Goal: Find specific page/section: Find specific page/section

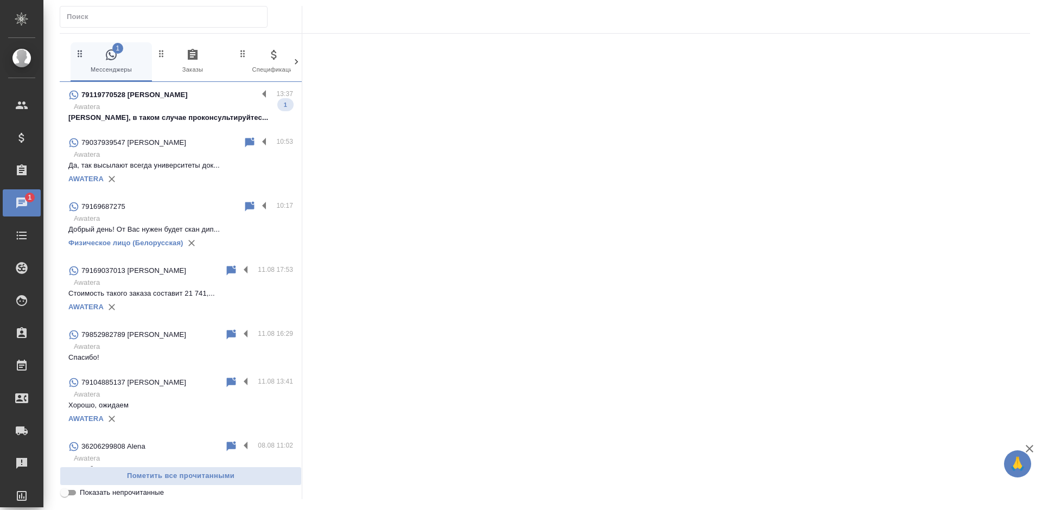
click at [155, 116] on p "[PERSON_NAME], в таком случае проконсультируйтес..." at bounding box center [180, 117] width 225 height 11
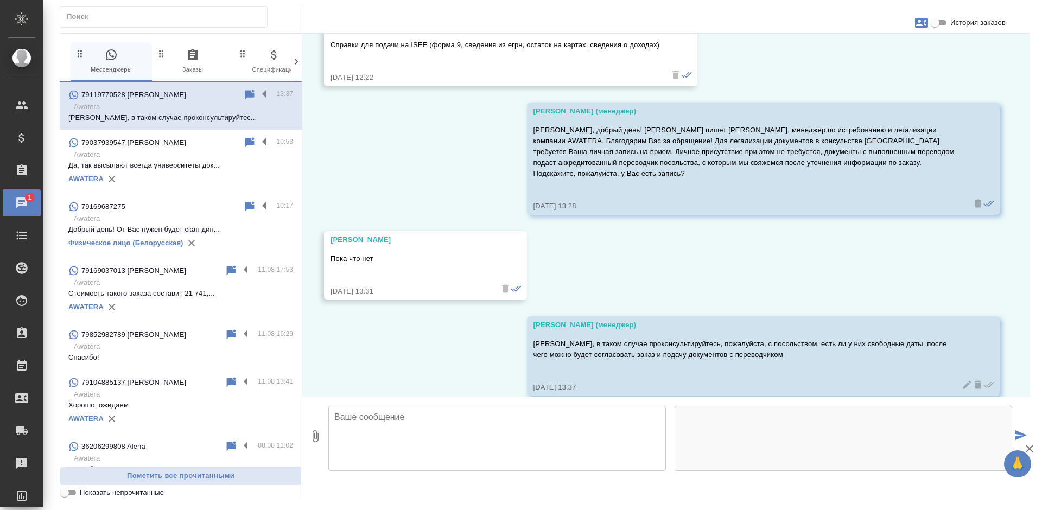
scroll to position [287, 0]
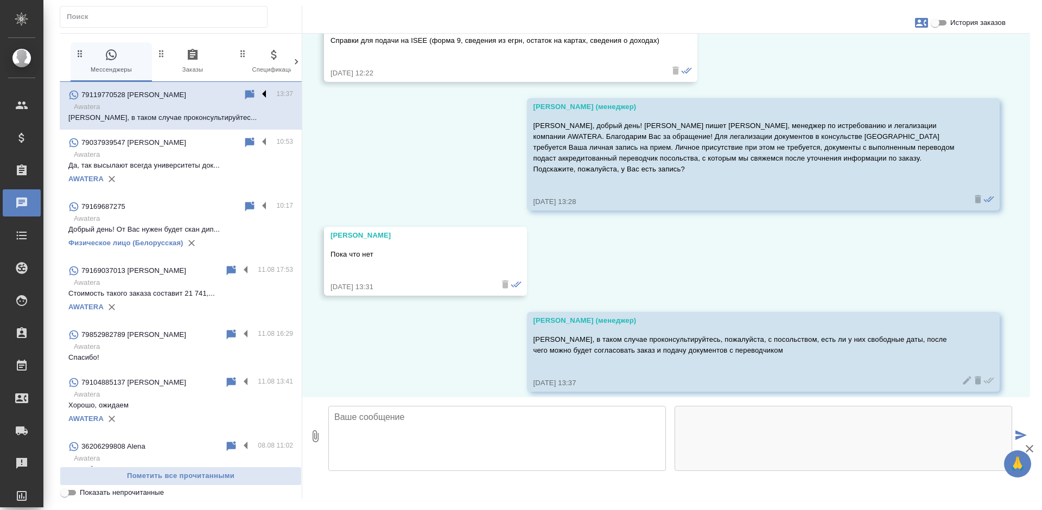
click at [258, 93] on label at bounding box center [267, 94] width 18 height 12
click at [0, 0] on input "checkbox" at bounding box center [0, 0] width 0 height 0
click at [201, 93] on icon at bounding box center [207, 94] width 13 height 13
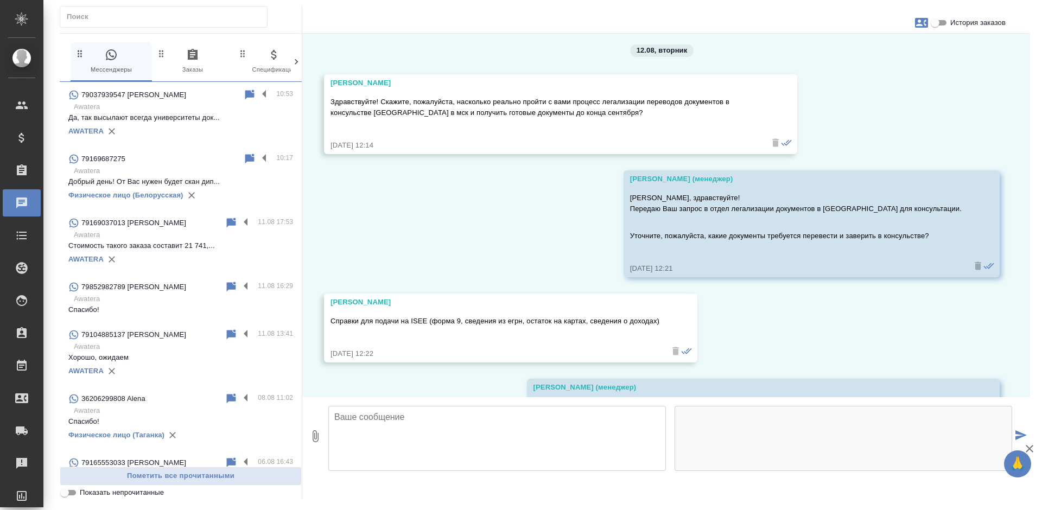
scroll to position [0, 0]
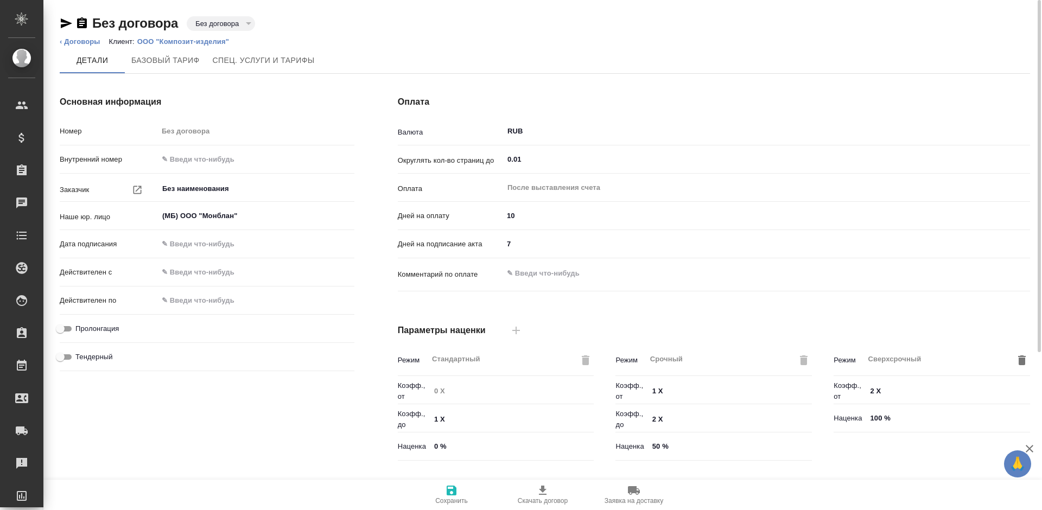
click at [196, 37] on li "Клиент: ООО "Композит-изделия"" at bounding box center [173, 41] width 128 height 11
click at [204, 40] on p "ООО "Композит-изделия"" at bounding box center [187, 41] width 100 height 8
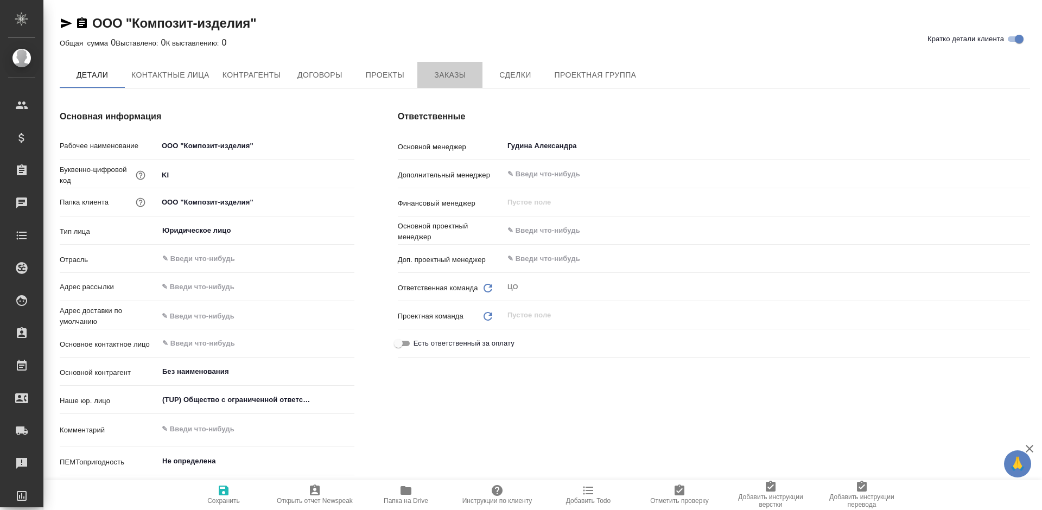
click at [447, 78] on span "Заказы" at bounding box center [450, 75] width 52 height 14
